Goal: Transaction & Acquisition: Subscribe to service/newsletter

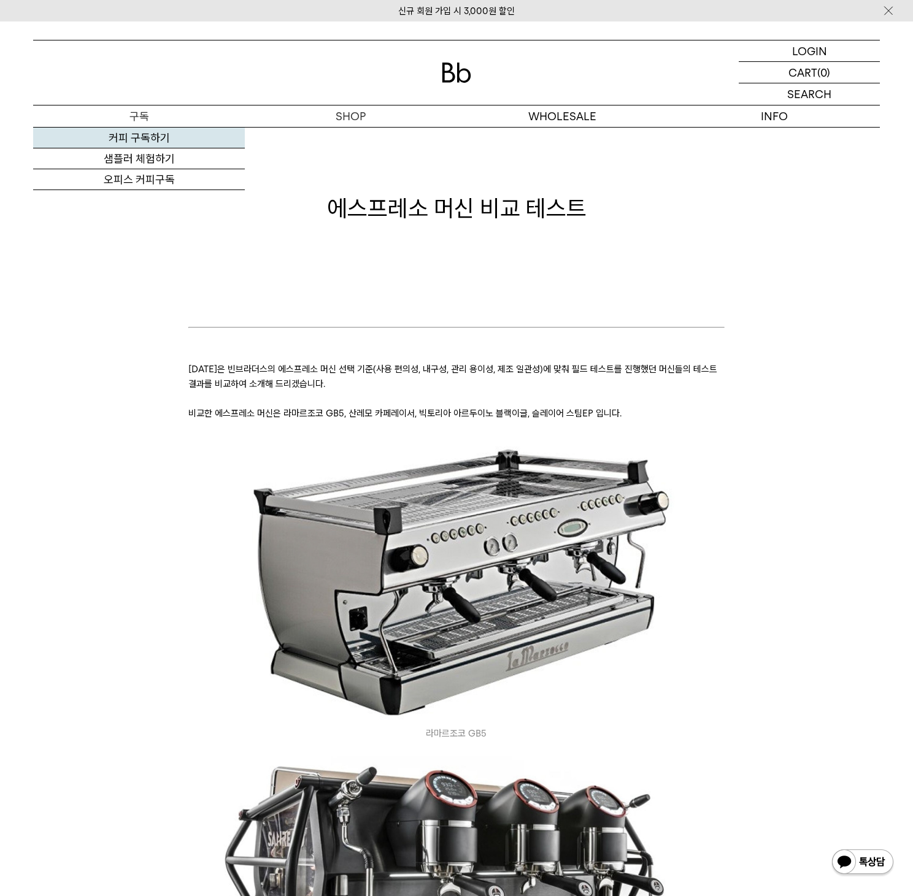
click at [131, 135] on link "커피 구독하기" at bounding box center [139, 138] width 212 height 21
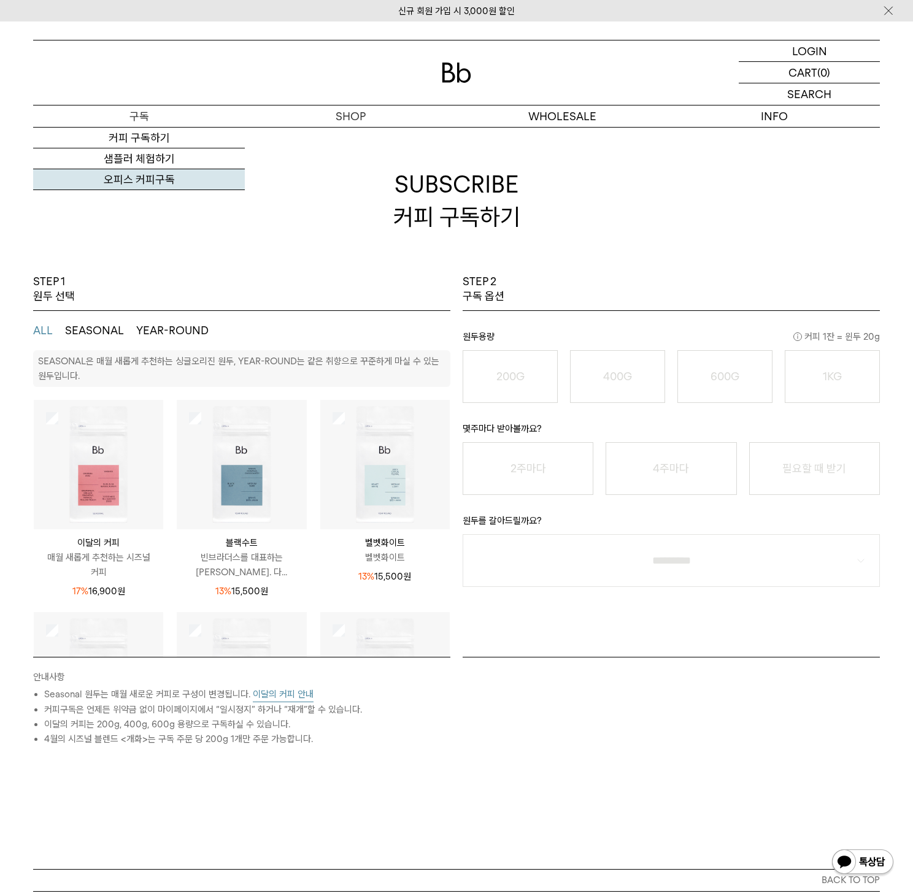
click at [140, 181] on link "오피스 커피구독" at bounding box center [139, 179] width 212 height 21
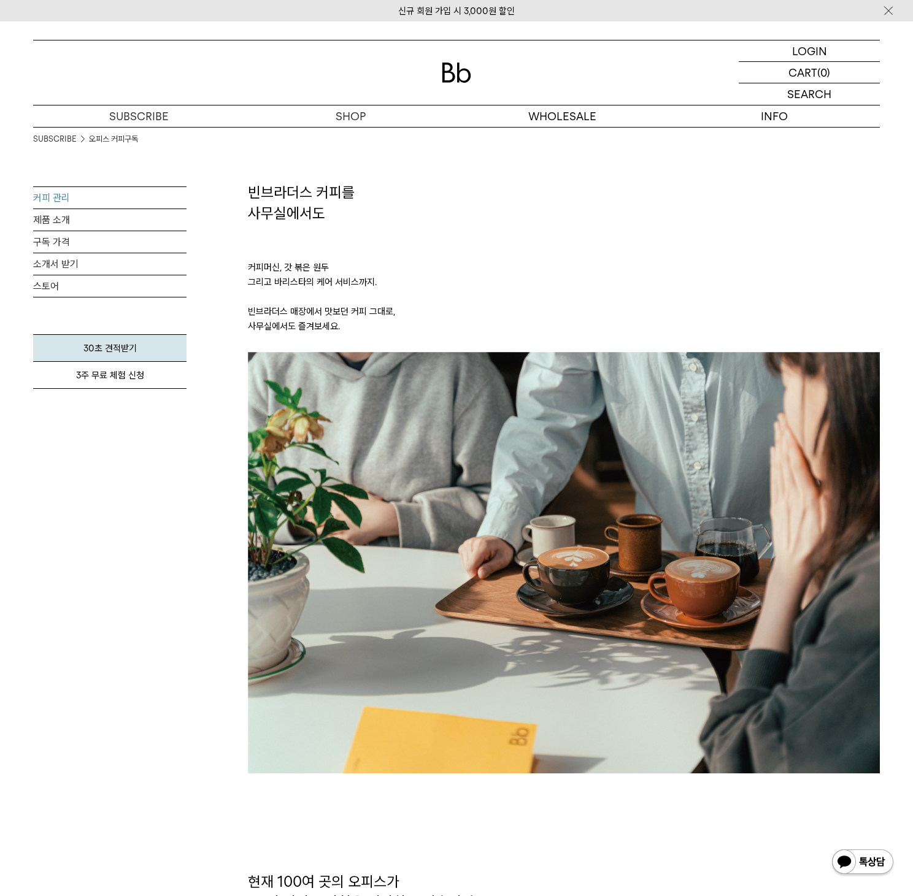
click at [93, 199] on link "커피 관리" at bounding box center [109, 197] width 153 height 21
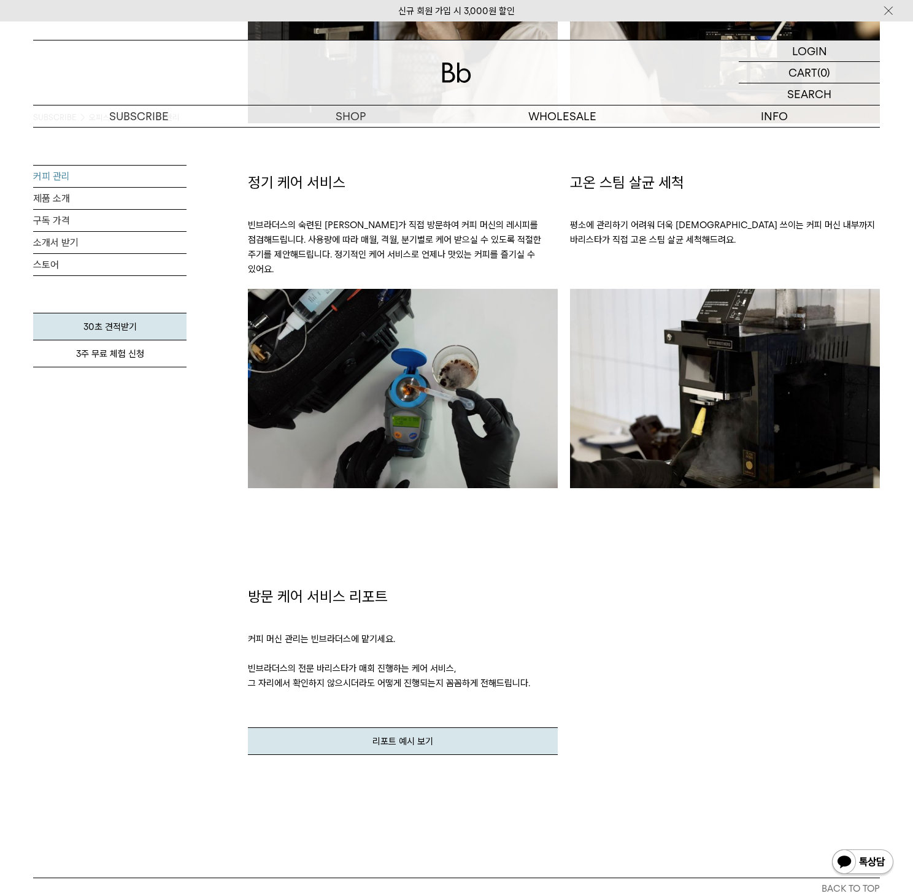
scroll to position [685, 0]
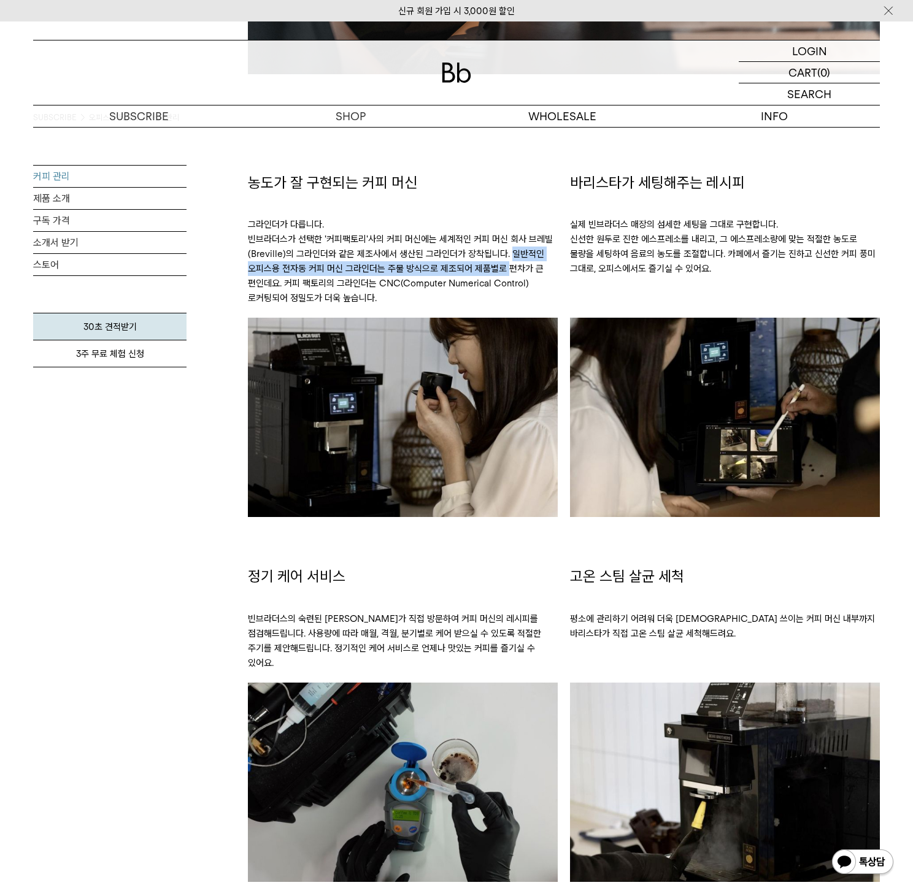
drag, startPoint x: 345, startPoint y: 256, endPoint x: 434, endPoint y: 271, distance: 90.3
click at [434, 271] on p "그라인더가 다릅니다. 빈브라더스가 선택한 '커피팩토리'사의 커피 머신에는 세계적인 커피 머신 회사 브레빌(Breville)의 그라인더와 같은 …" at bounding box center [403, 255] width 310 height 125
click at [374, 274] on p "그라인더가 다릅니다. 빈브라더스가 선택한 '커피팩토리'사의 커피 머신에는 세계적인 커피 머신 회사 브레빌(Breville)의 그라인더와 같은 …" at bounding box center [403, 255] width 310 height 125
click at [343, 241] on p "그라인더가 다릅니다. 빈브라더스가 선택한 '커피팩토리'사의 커피 머신에는 세계적인 커피 머신 회사 브레빌(Breville)의 그라인더와 같은 …" at bounding box center [403, 255] width 310 height 125
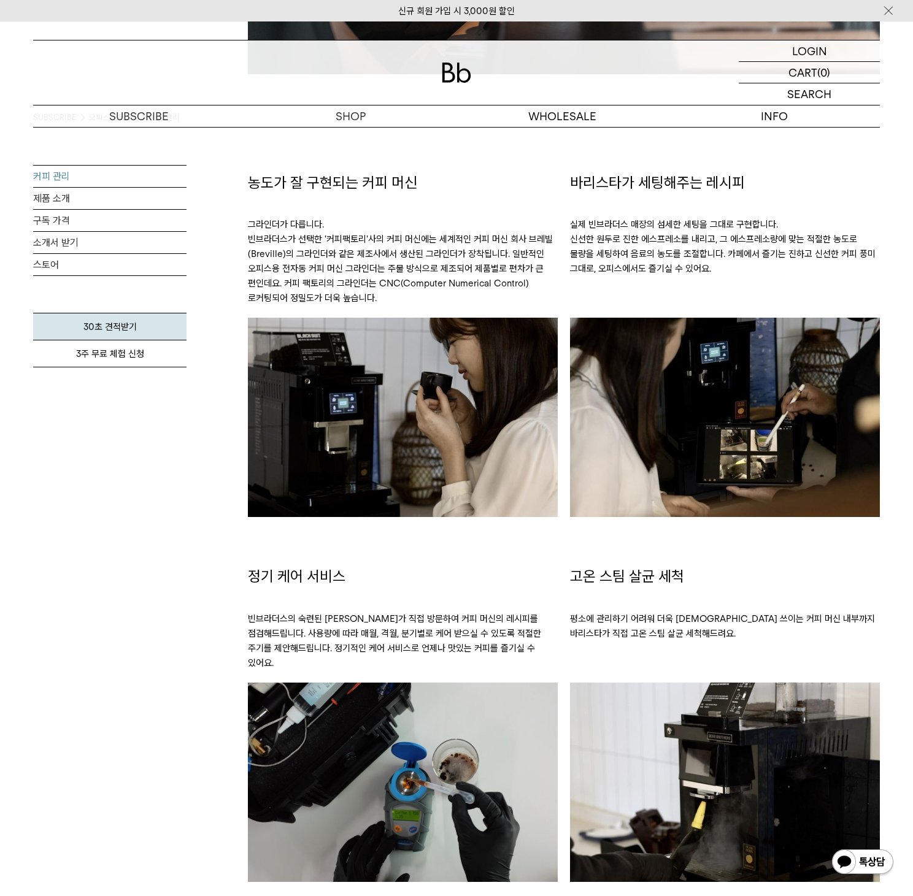
copy p "커피팩토리"
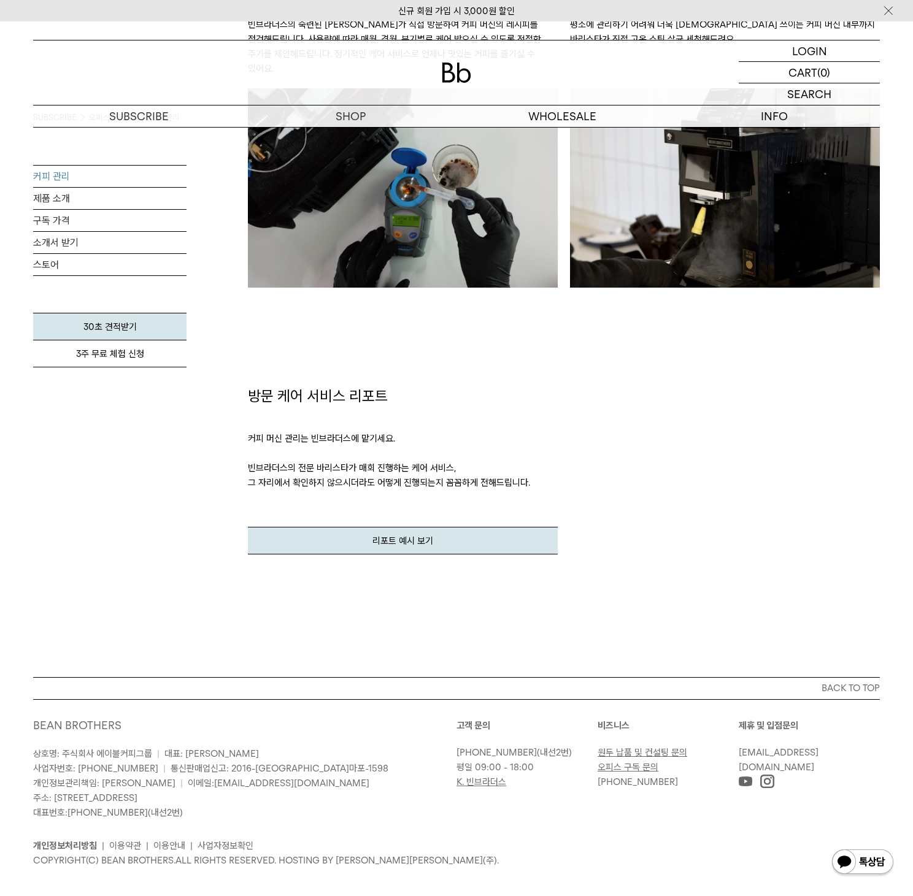
scroll to position [939, 0]
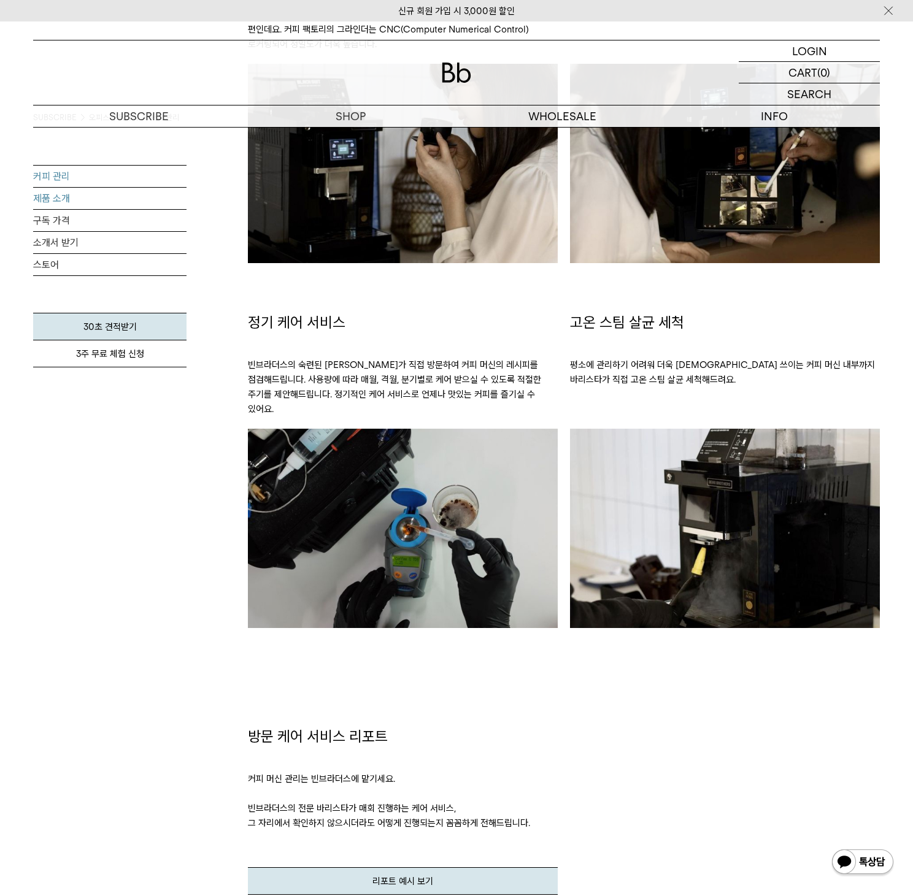
click at [64, 201] on link "제품 소개" at bounding box center [109, 198] width 153 height 21
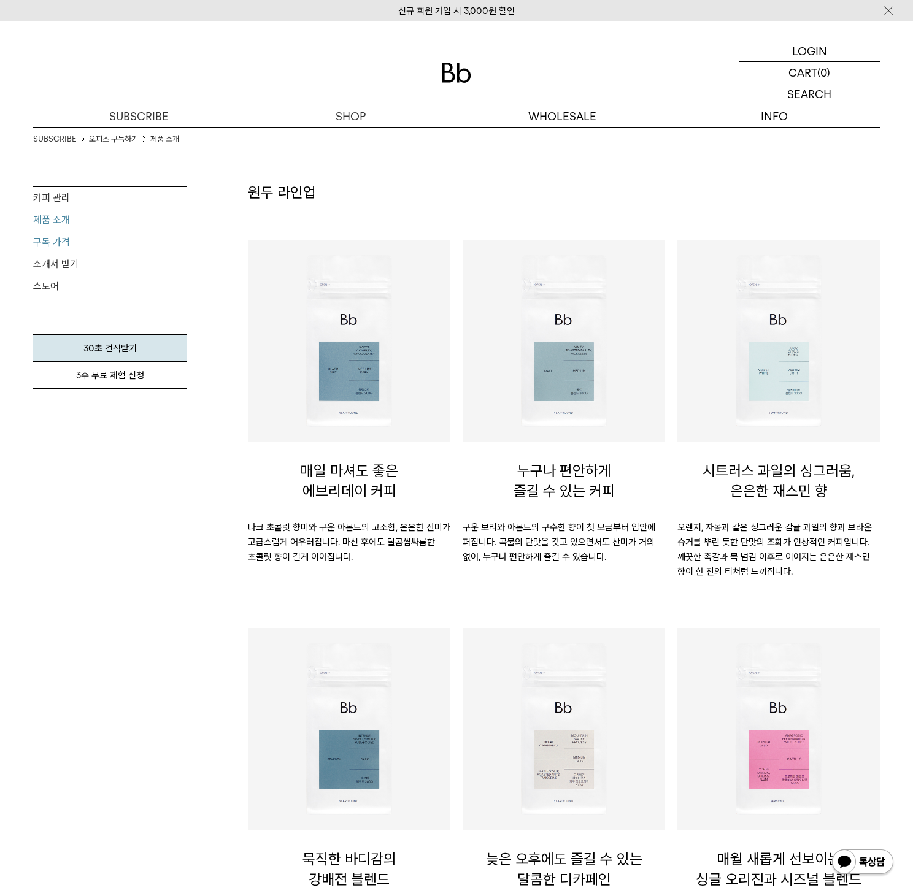
click at [61, 240] on link "구독 가격" at bounding box center [109, 241] width 153 height 21
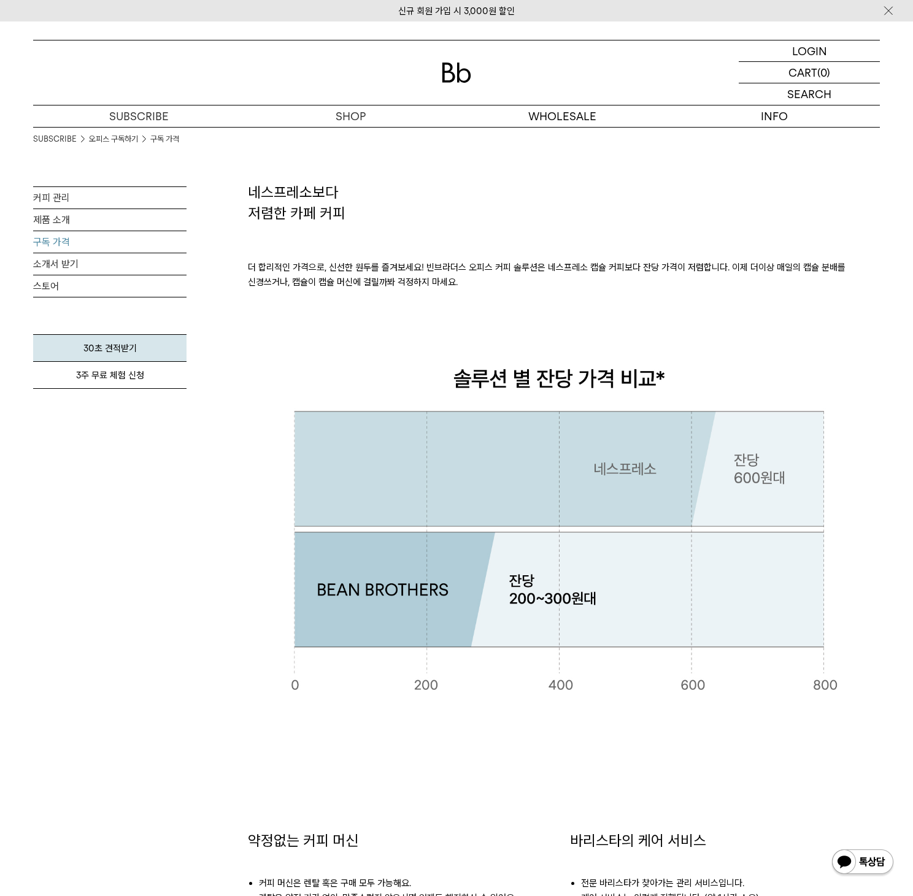
scroll to position [575, 0]
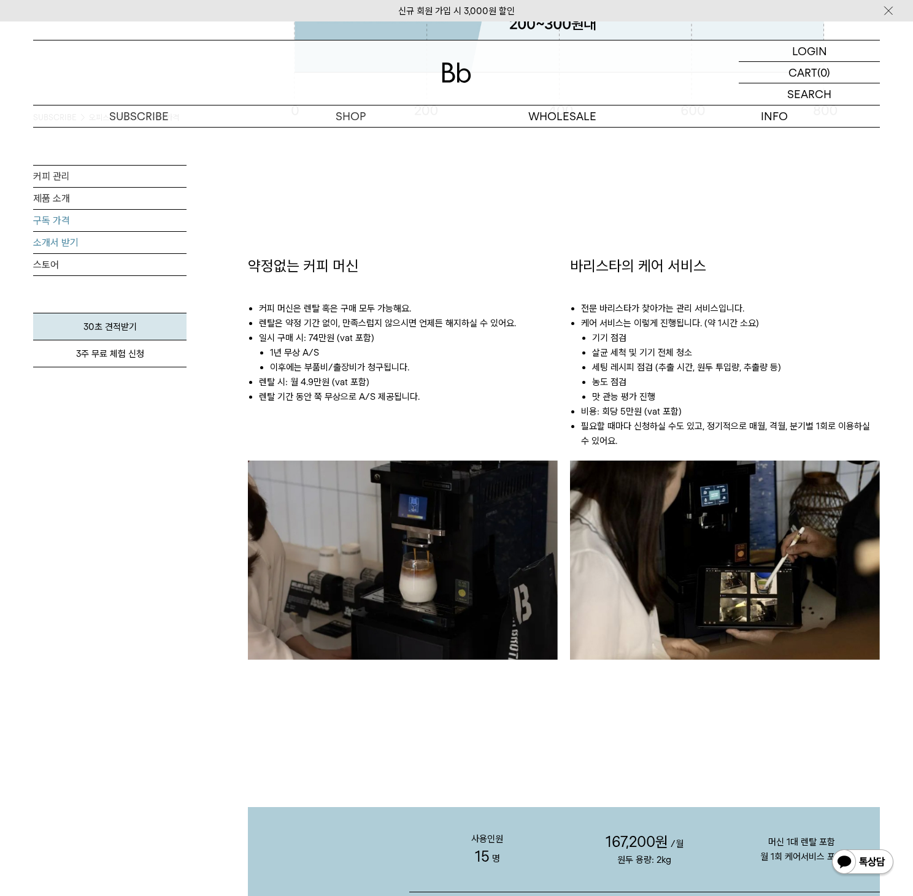
click at [51, 247] on link "소개서 받기" at bounding box center [109, 242] width 153 height 21
click at [57, 260] on link "스토어" at bounding box center [109, 264] width 153 height 21
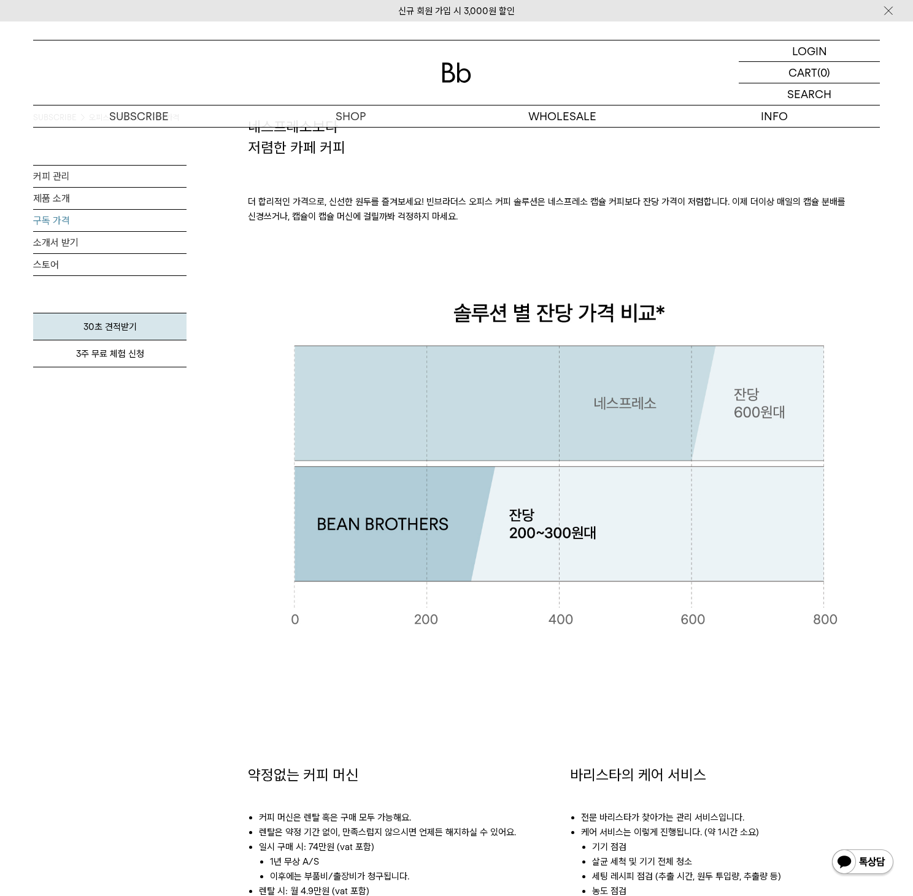
scroll to position [0, 0]
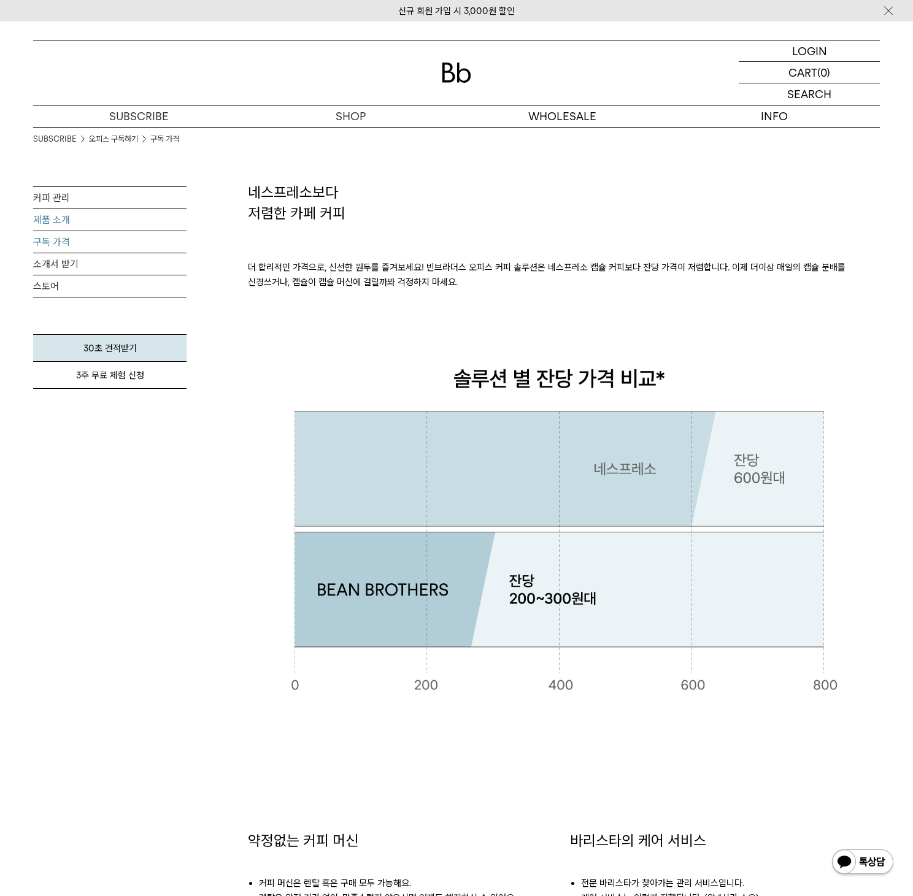
click at [63, 219] on link "제품 소개" at bounding box center [109, 219] width 153 height 21
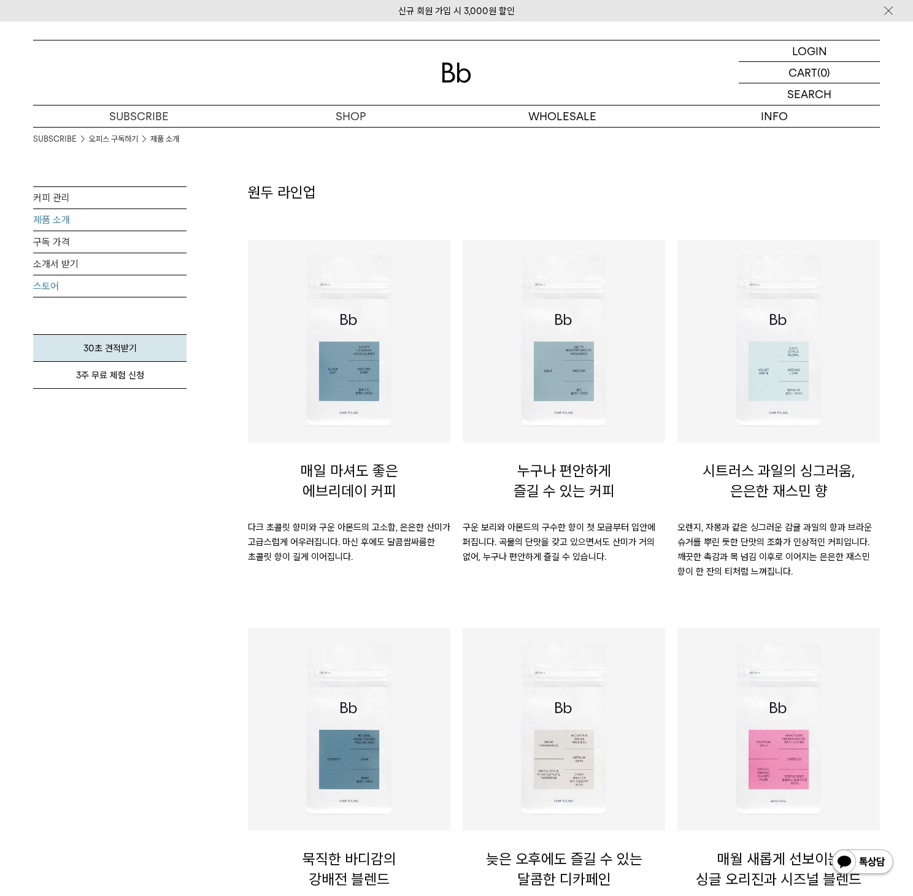
click at [55, 285] on link "스토어" at bounding box center [109, 285] width 153 height 21
click at [147, 443] on div "SUBSCRIBE 오피스 구독하기 제품 소개 커피 관리 제품 소개 구독 가격 [DEMOGRAPHIC_DATA] 받기 스토어 30초 견적받기 3…" at bounding box center [109, 313] width 153 height 372
click at [50, 237] on link "구독 가격" at bounding box center [109, 241] width 153 height 21
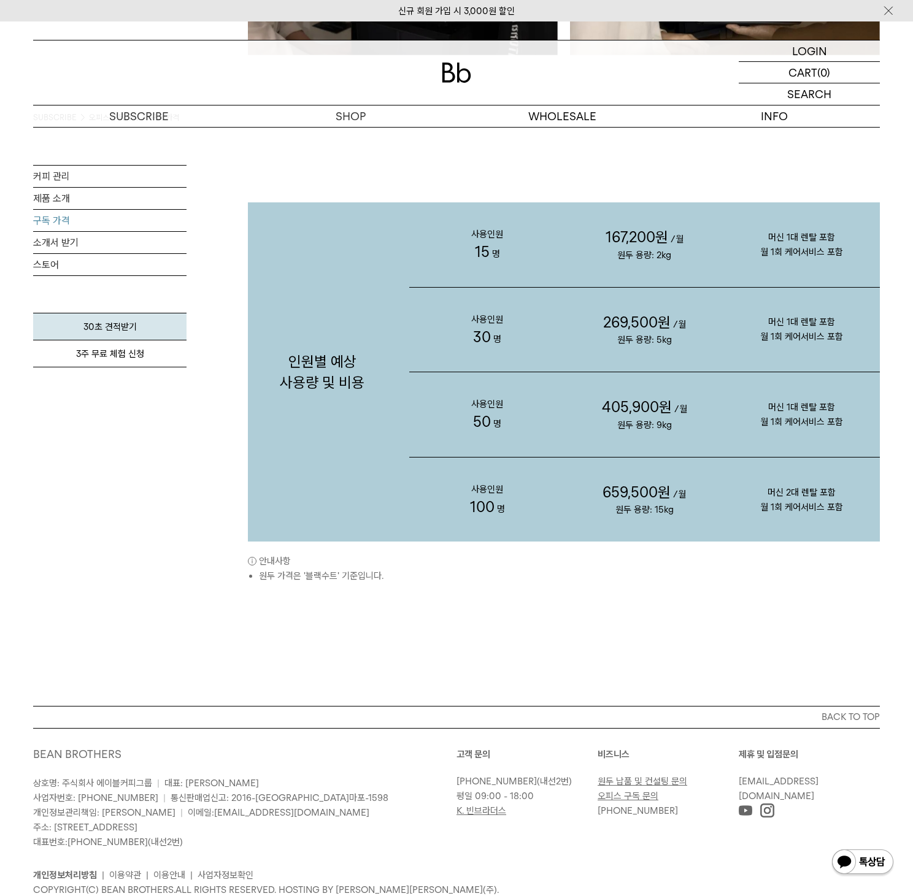
scroll to position [904, 0]
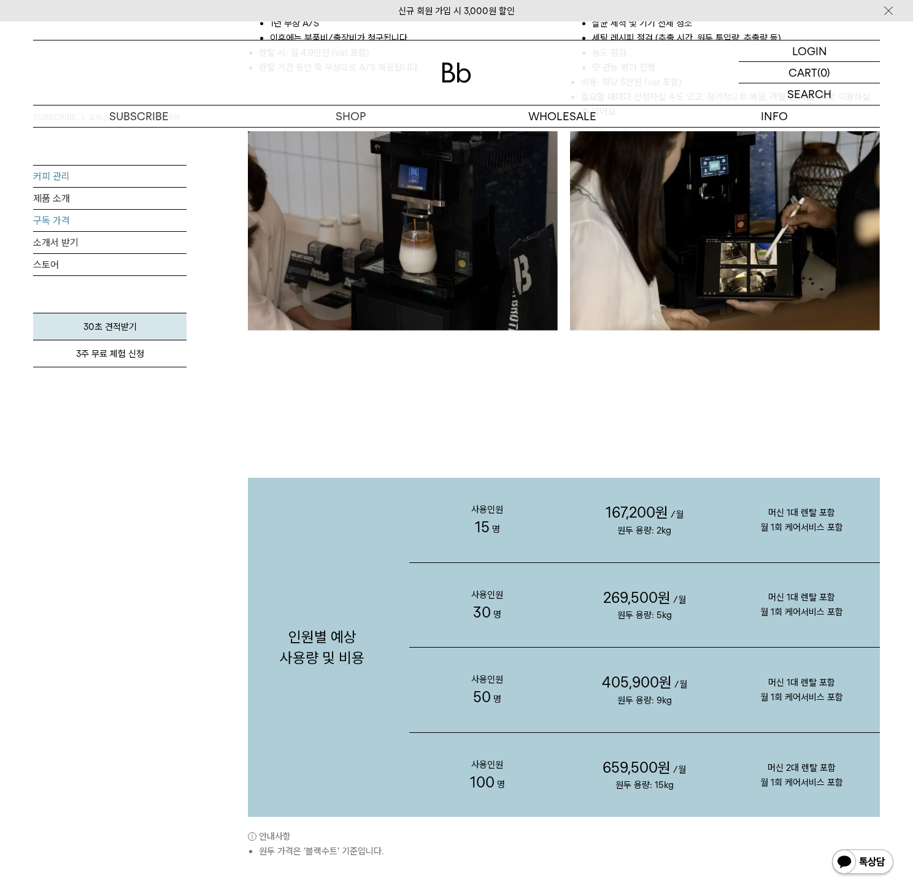
click at [63, 180] on link "커피 관리" at bounding box center [109, 176] width 153 height 21
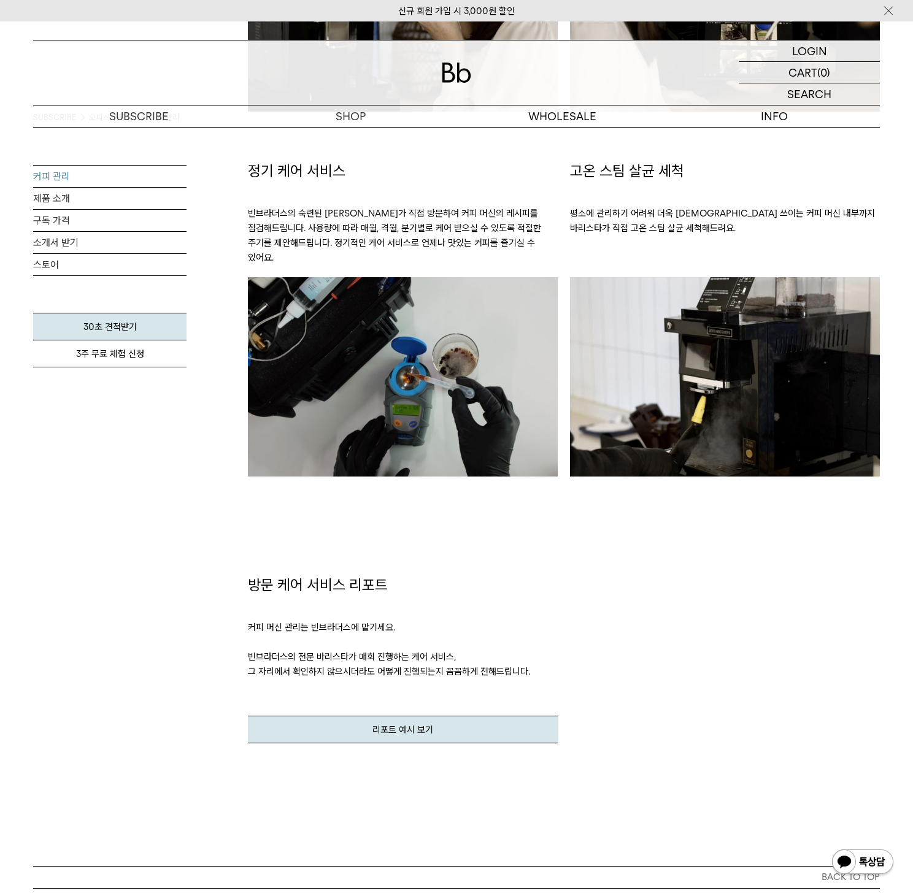
scroll to position [1023, 0]
